Goal: Transaction & Acquisition: Purchase product/service

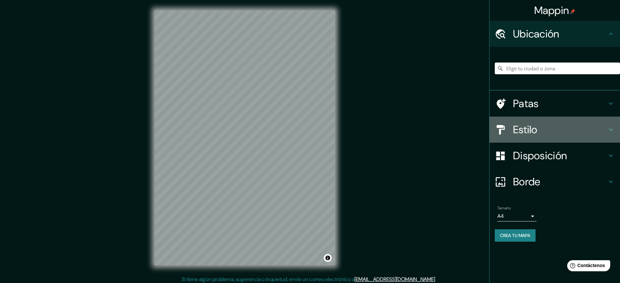
click at [558, 128] on h4 "Estilo" at bounding box center [560, 129] width 94 height 13
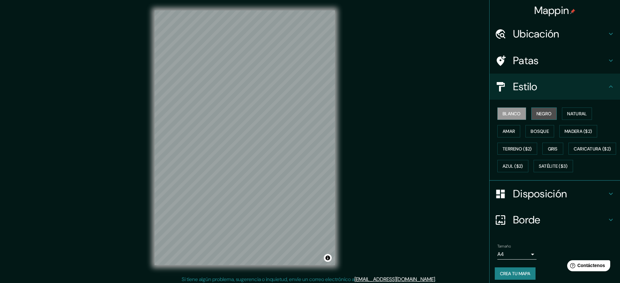
click at [545, 113] on font "Negro" at bounding box center [543, 114] width 15 height 6
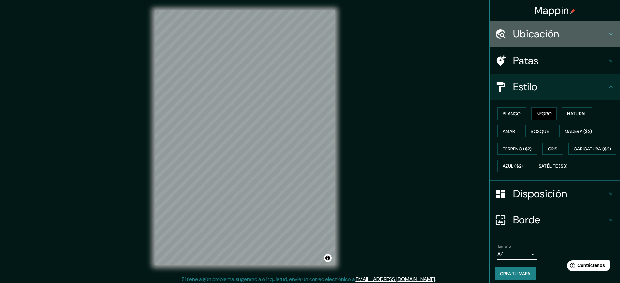
click at [565, 34] on h4 "Ubicación" at bounding box center [560, 33] width 94 height 13
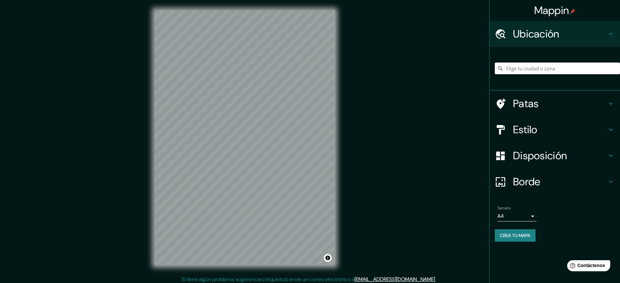
click at [546, 73] on input "Elige tu ciudad o zona" at bounding box center [556, 69] width 125 height 12
click at [546, 67] on input "Elige tu ciudad o zona" at bounding box center [556, 69] width 125 height 12
paste input "[GEOGRAPHIC_DATA], [GEOGRAPHIC_DATA]"
type input "[PERSON_NAME][GEOGRAPHIC_DATA], [GEOGRAPHIC_DATA] 2520000, [GEOGRAPHIC_DATA]"
click at [251, 148] on div at bounding box center [251, 147] width 5 height 5
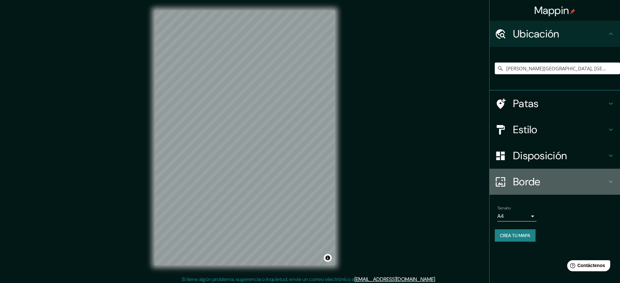
click at [578, 180] on h4 "Borde" at bounding box center [560, 181] width 94 height 13
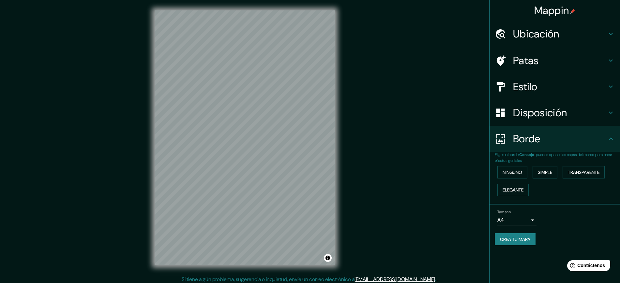
click at [557, 123] on div "Disposición" at bounding box center [554, 113] width 130 height 26
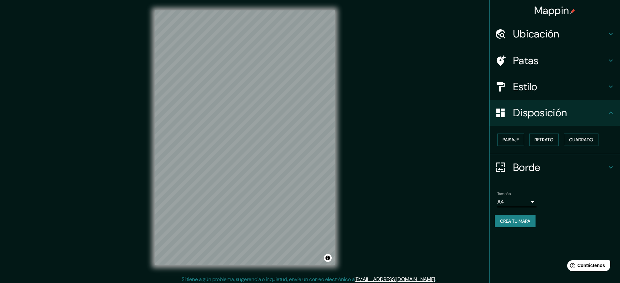
click at [548, 91] on h4 "Estilo" at bounding box center [560, 86] width 94 height 13
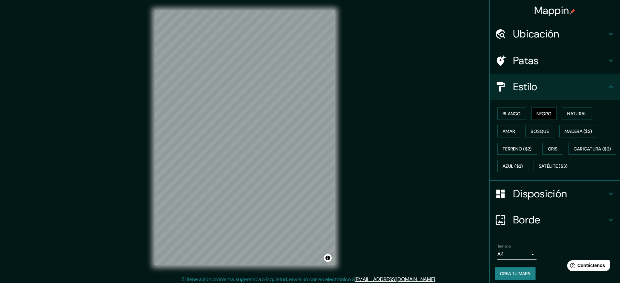
click at [544, 70] on div "Patas" at bounding box center [554, 61] width 130 height 26
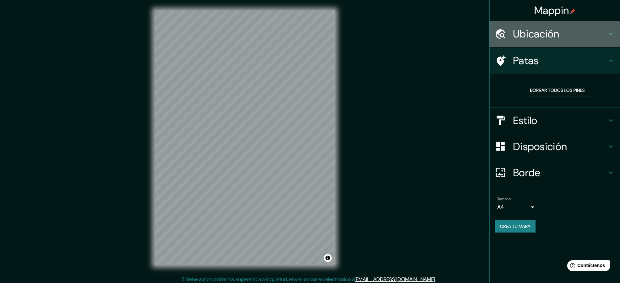
click at [544, 28] on font "Ubicación" at bounding box center [536, 34] width 46 height 14
